Goal: Browse casually: Explore the website without a specific task or goal

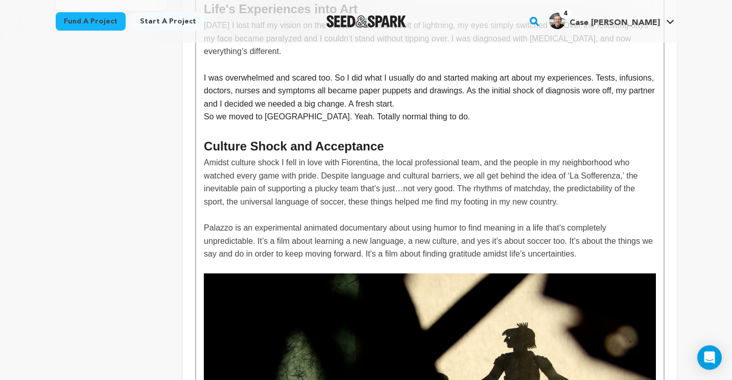
scroll to position [399, 0]
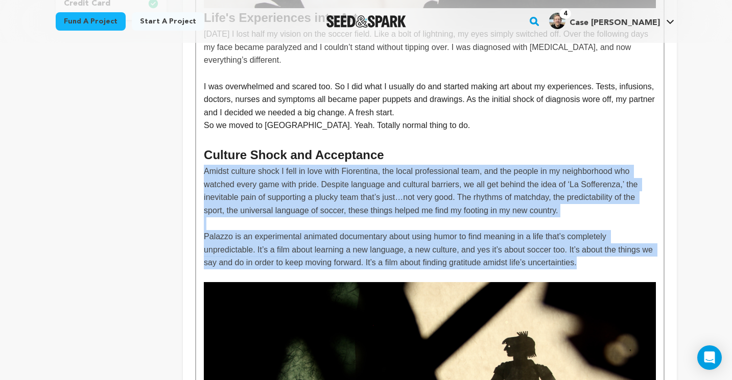
drag, startPoint x: 205, startPoint y: 173, endPoint x: 633, endPoint y: 262, distance: 437.5
click at [620, 261] on p "Palazzo is an experimental animated documentary about using humor to find meani…" at bounding box center [429, 249] width 451 height 39
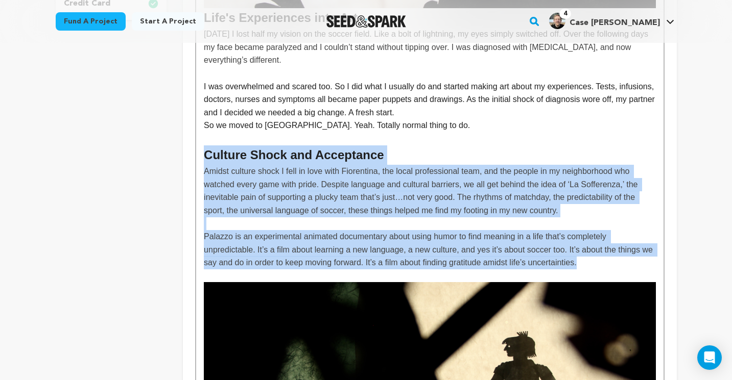
drag, startPoint x: 609, startPoint y: 262, endPoint x: 207, endPoint y: 148, distance: 418.1
copy div "Culture Shock and Acceptance Amidst culture shock I fell in love with Fiorentin…"
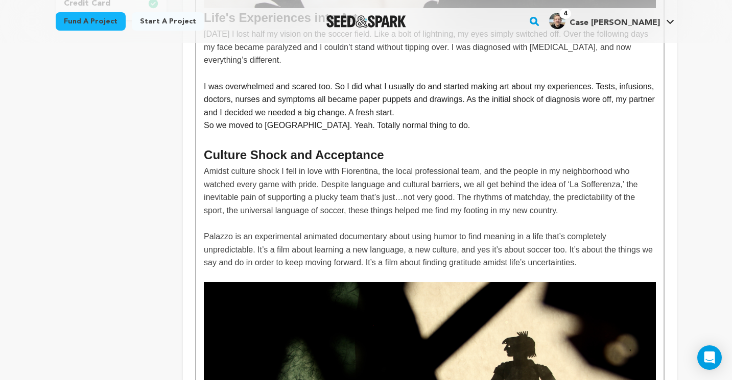
click at [238, 129] on p "So we moved to Italy. Yeah. Totally normal thing to do." at bounding box center [429, 125] width 451 height 13
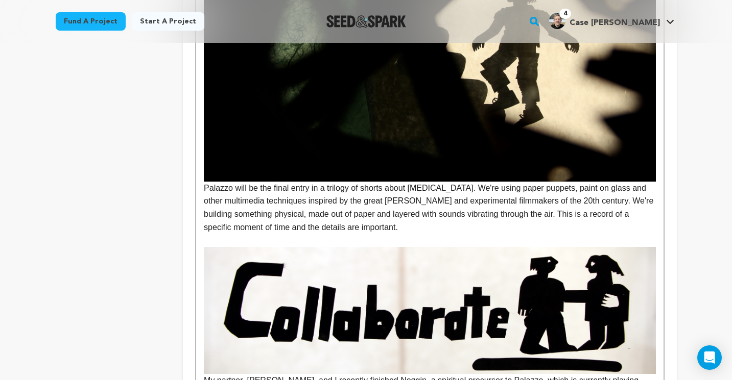
scroll to position [755, 0]
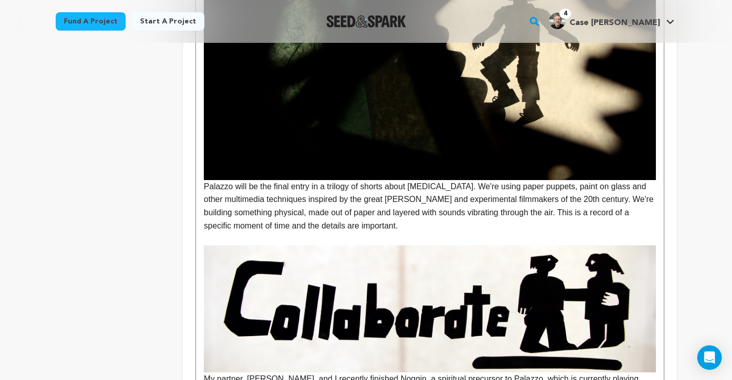
drag, startPoint x: 205, startPoint y: 187, endPoint x: 430, endPoint y: 225, distance: 228.3
click at [430, 225] on p "Palazzo will be the final entry in a trilogy of shorts about multiple sclerosis…" at bounding box center [429, 206] width 451 height 52
copy p "Palazzo will be the final entry in a trilogy of shorts about multiple sclerosis…"
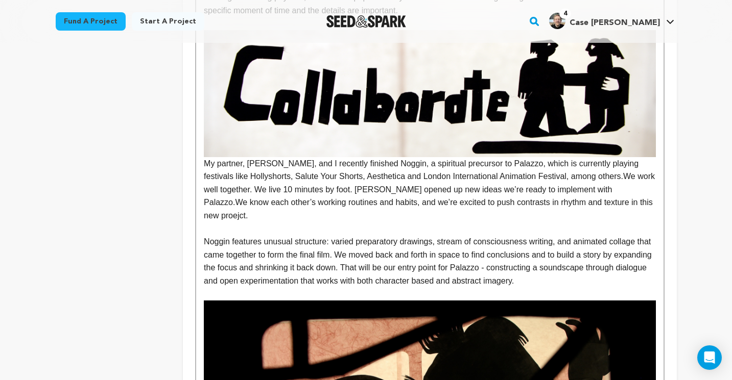
scroll to position [981, 0]
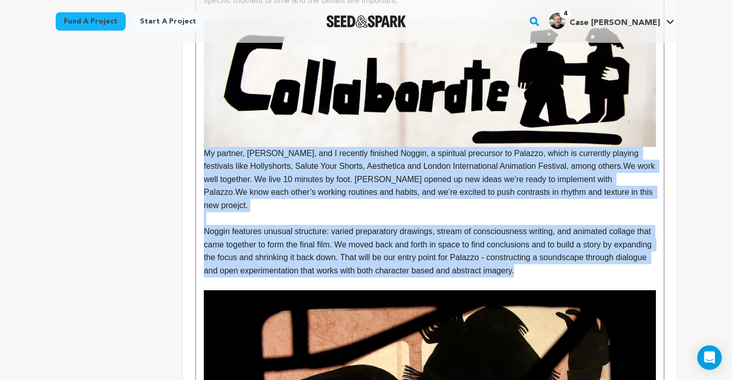
drag, startPoint x: 207, startPoint y: 155, endPoint x: 612, endPoint y: 267, distance: 420.2
click at [612, 267] on div "Life's Experiences into Art Two years ago I lost half my vision on the soccer f…" at bounding box center [429, 341] width 467 height 2096
copy div "My partner, Morgan Bosc, and I recently finished Noggin, a spiritual precursor …"
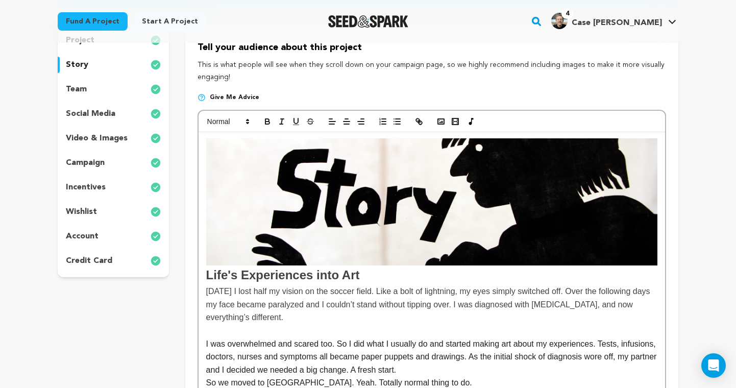
scroll to position [140, 0]
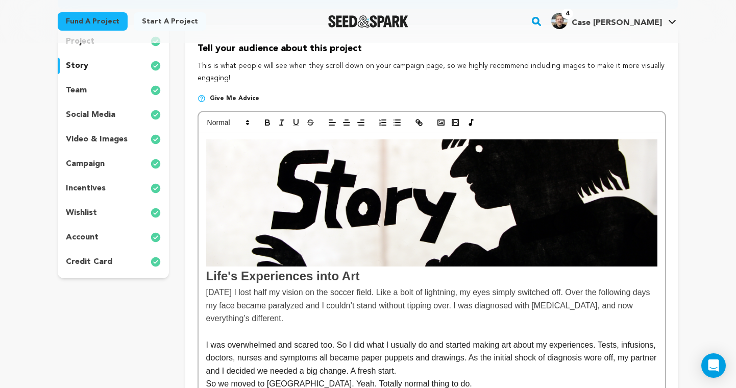
click at [86, 186] on p "incentives" at bounding box center [86, 188] width 40 height 12
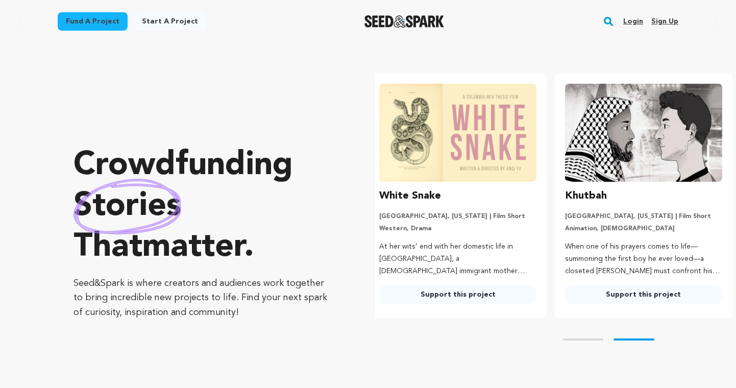
scroll to position [0, 193]
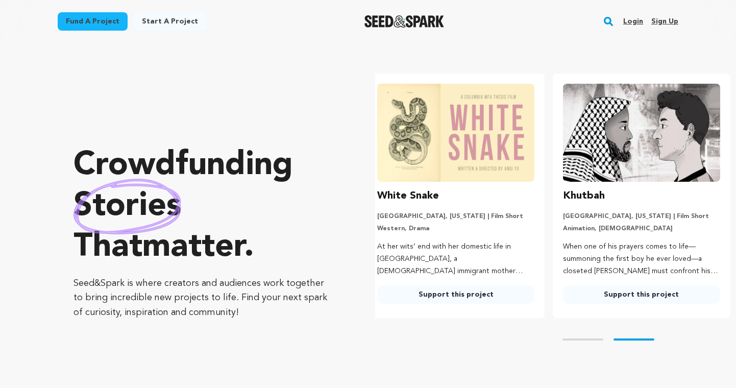
click at [446, 292] on link "Support this project" at bounding box center [455, 294] width 157 height 18
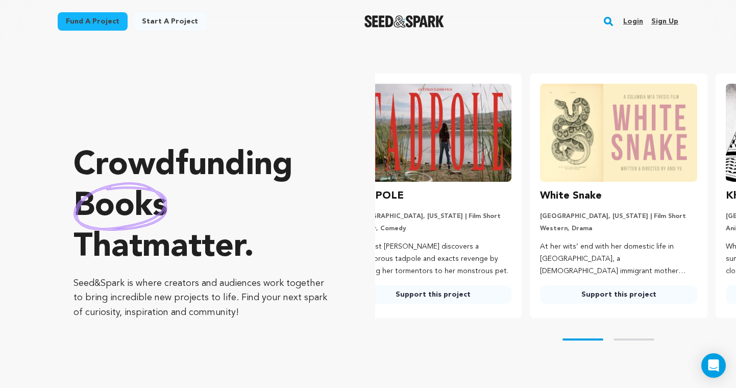
scroll to position [0, 0]
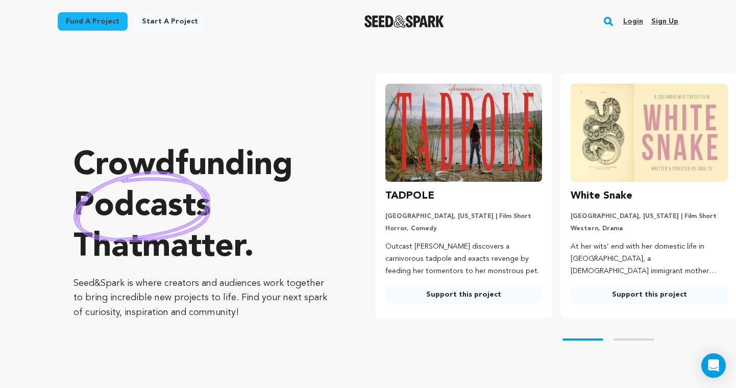
click at [474, 292] on link "Support this project" at bounding box center [463, 294] width 157 height 18
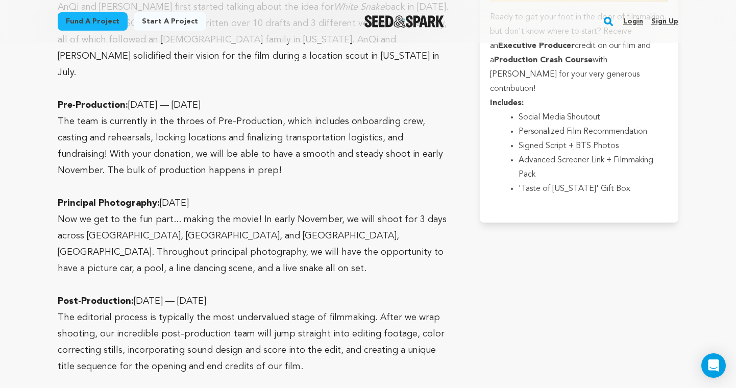
scroll to position [4346, 0]
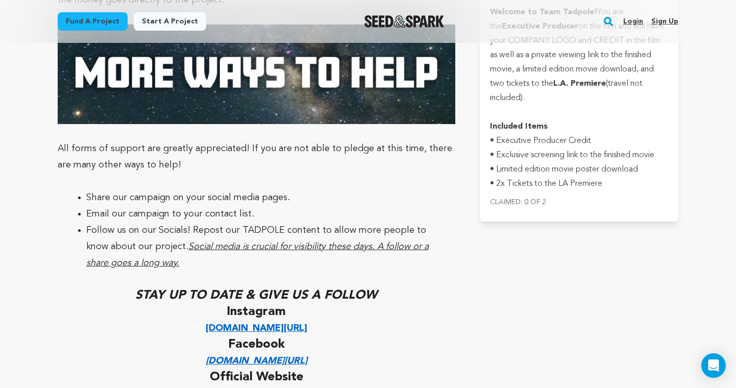
scroll to position [2763, 0]
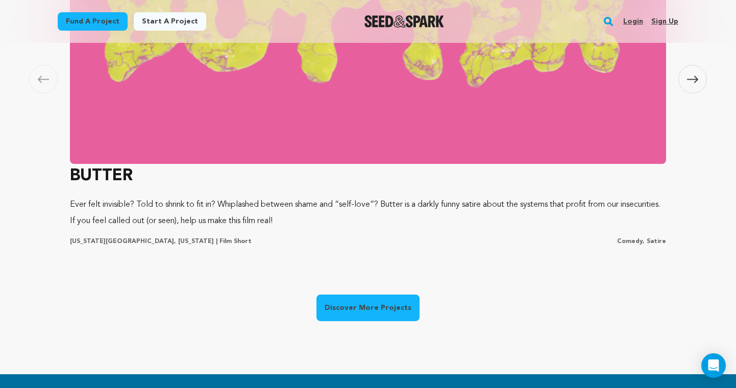
click at [176, 131] on img at bounding box center [368, 26] width 596 height 276
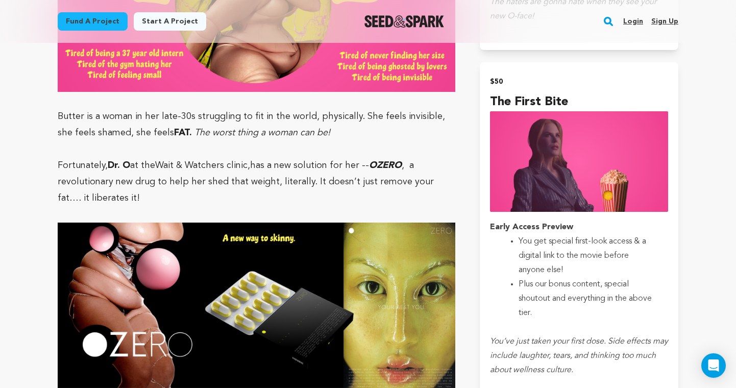
scroll to position [970, 0]
